Goal: Register for event/course

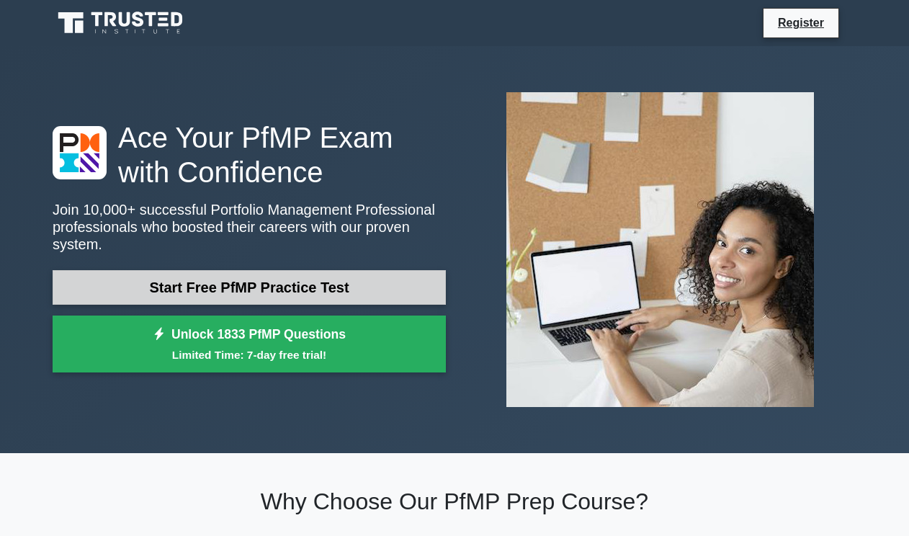
click at [290, 285] on link "Start Free PfMP Practice Test" at bounding box center [249, 287] width 393 height 35
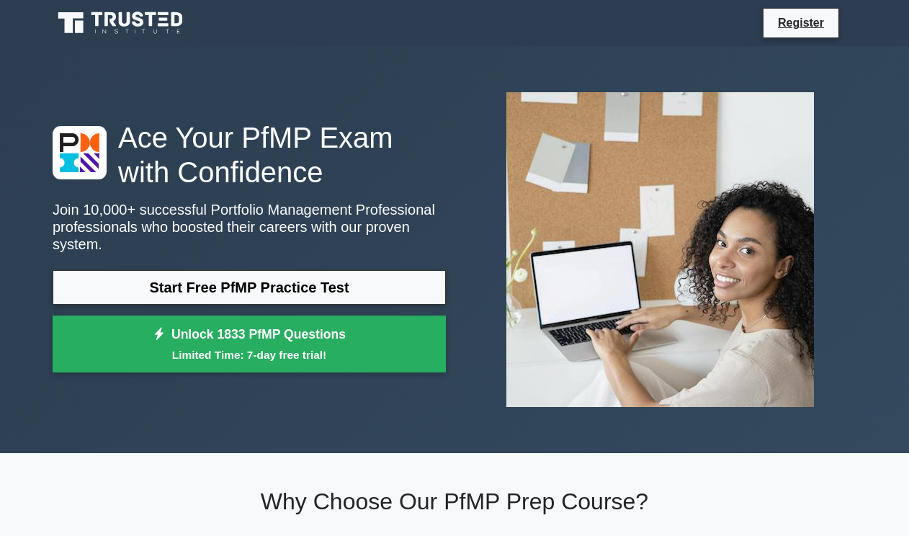
click at [73, 171] on icon at bounding box center [69, 162] width 19 height 19
click at [714, 263] on img at bounding box center [660, 250] width 331 height 338
click at [769, 268] on img at bounding box center [660, 250] width 331 height 338
click at [813, 19] on link "Register" at bounding box center [800, 23] width 63 height 18
drag, startPoint x: 411, startPoint y: 107, endPoint x: 418, endPoint y: 103, distance: 7.8
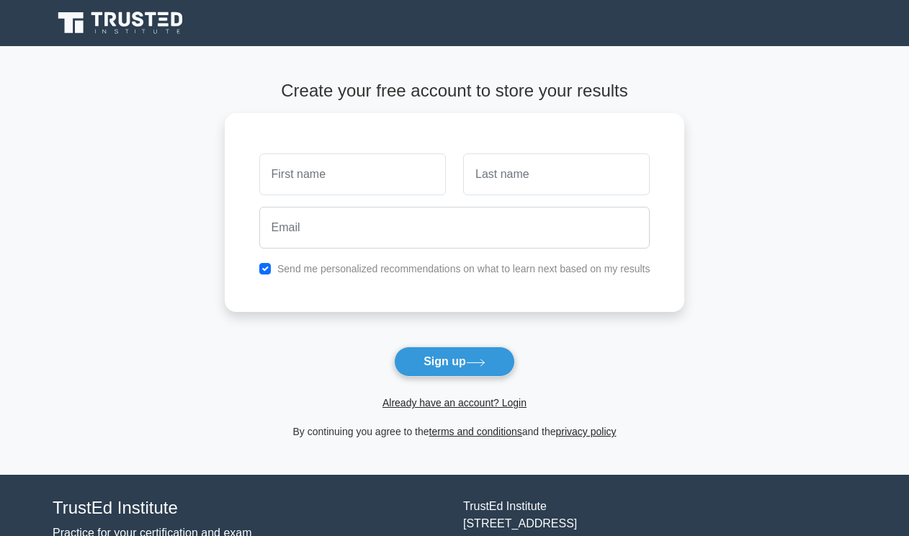
click at [846, 344] on main "Create your free account to store your results Send me personalized recommendat…" at bounding box center [454, 260] width 909 height 429
click at [756, 279] on main "Create your free account to store your results Send me personalized recommendat…" at bounding box center [454, 260] width 909 height 429
drag, startPoint x: 784, startPoint y: 277, endPoint x: 776, endPoint y: 280, distance: 8.7
click at [779, 279] on main "Create your free account to store your results Send me personalized recommendat…" at bounding box center [454, 260] width 909 height 429
